Goal: Information Seeking & Learning: Learn about a topic

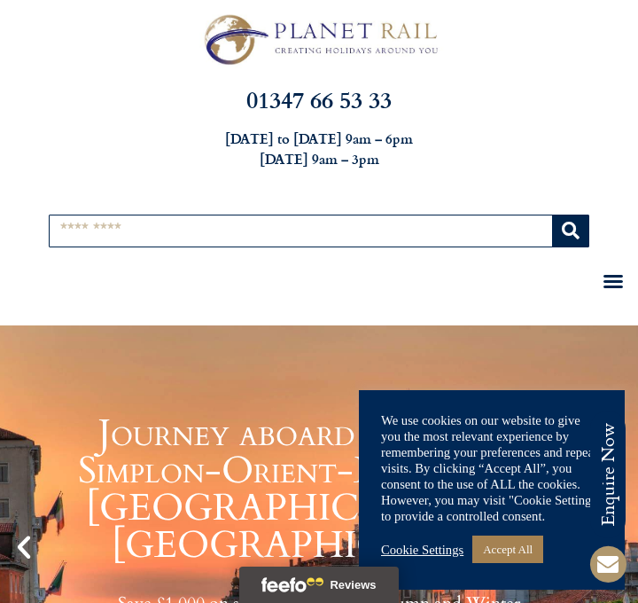
click at [91, 234] on input "Search" at bounding box center [301, 230] width 503 height 31
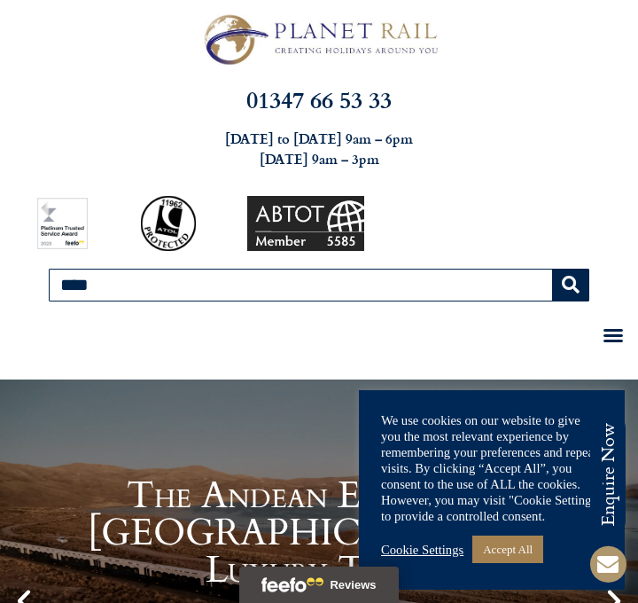
type input "****"
click at [568, 285] on icon "Search" at bounding box center [571, 285] width 18 height 18
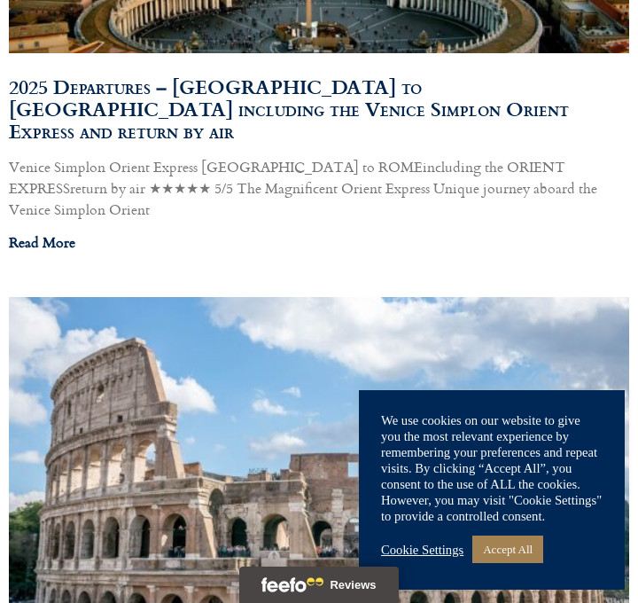
scroll to position [6708, 0]
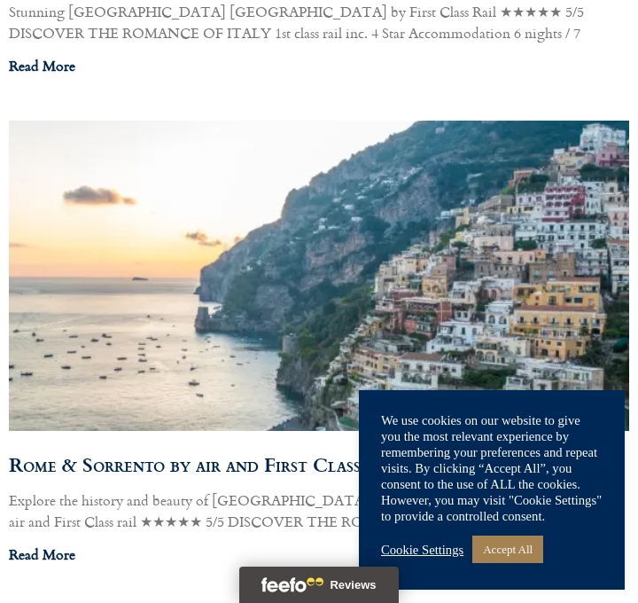
scroll to position [7375, 0]
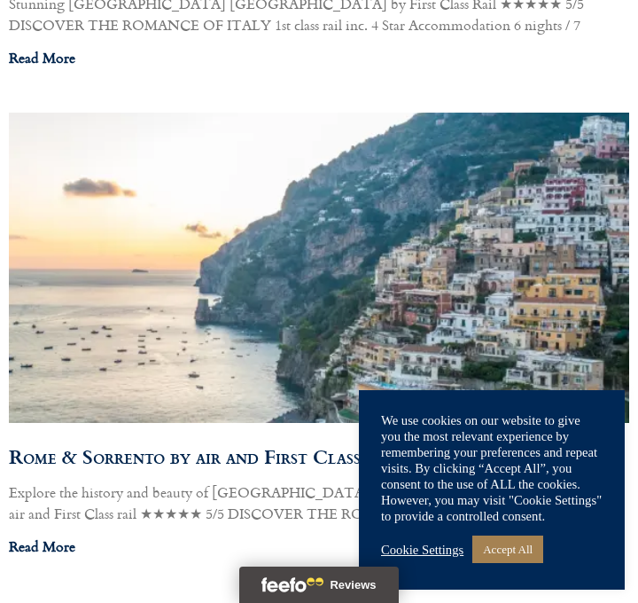
click at [69, 536] on link "Read More" at bounding box center [42, 546] width 67 height 21
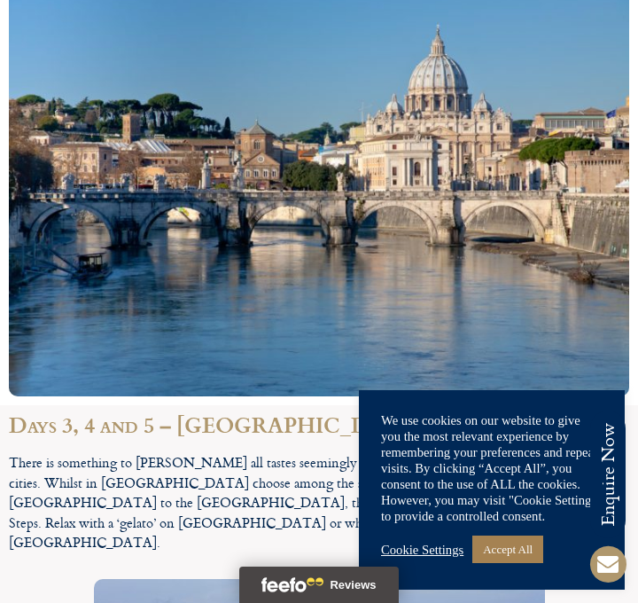
scroll to position [4028, 0]
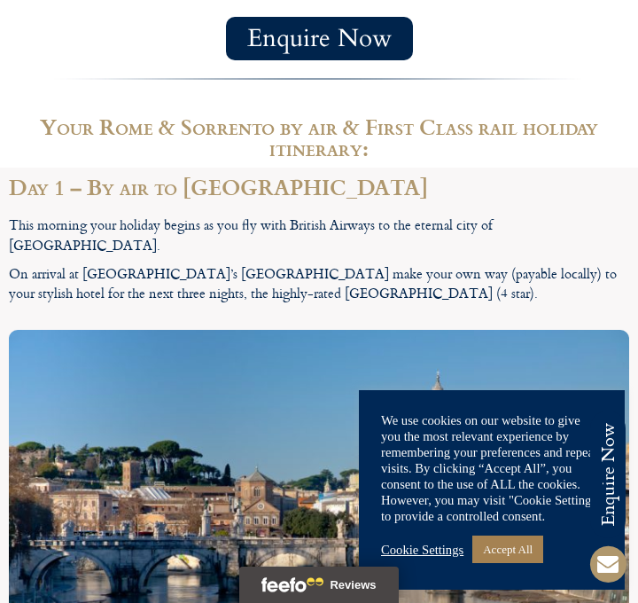
scroll to position [2431, 0]
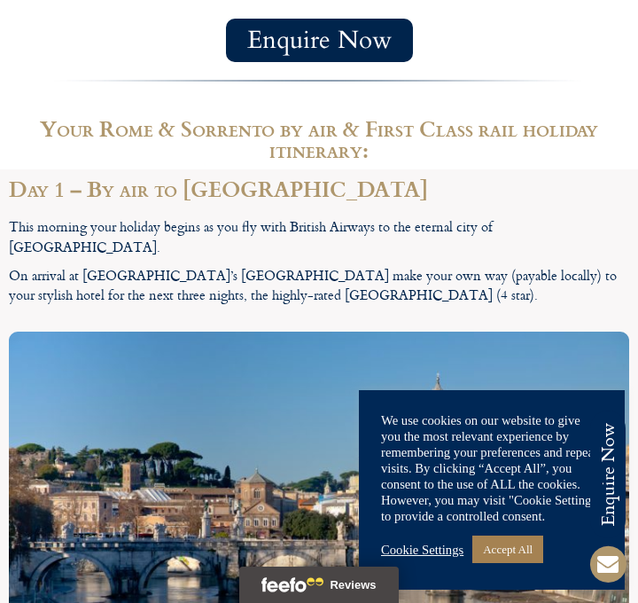
drag, startPoint x: 182, startPoint y: 145, endPoint x: 313, endPoint y: 151, distance: 131.4
click at [313, 266] on p "On arrival at Rome’s Fiumicino airport make your own way (payable locally) to y…" at bounding box center [319, 286] width 621 height 40
drag, startPoint x: 180, startPoint y: 148, endPoint x: 311, endPoint y: 144, distance: 131.3
click at [311, 266] on p "On arrival at Rome’s Fiumicino airport make your own way (payable locally) to y…" at bounding box center [319, 286] width 621 height 40
